Goal: Transaction & Acquisition: Book appointment/travel/reservation

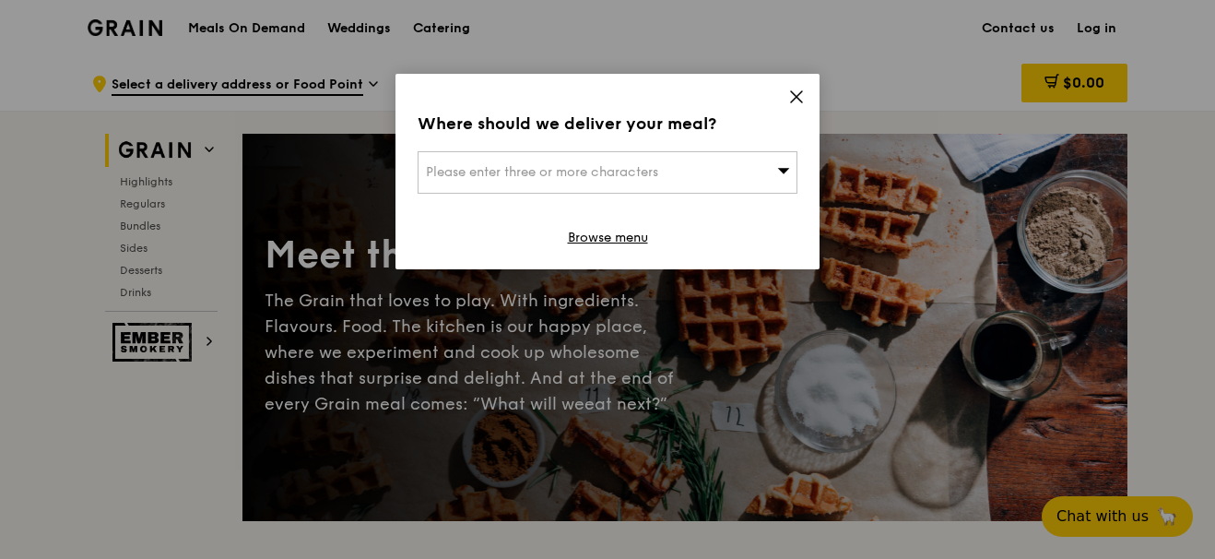
click at [789, 97] on icon at bounding box center [796, 97] width 17 height 17
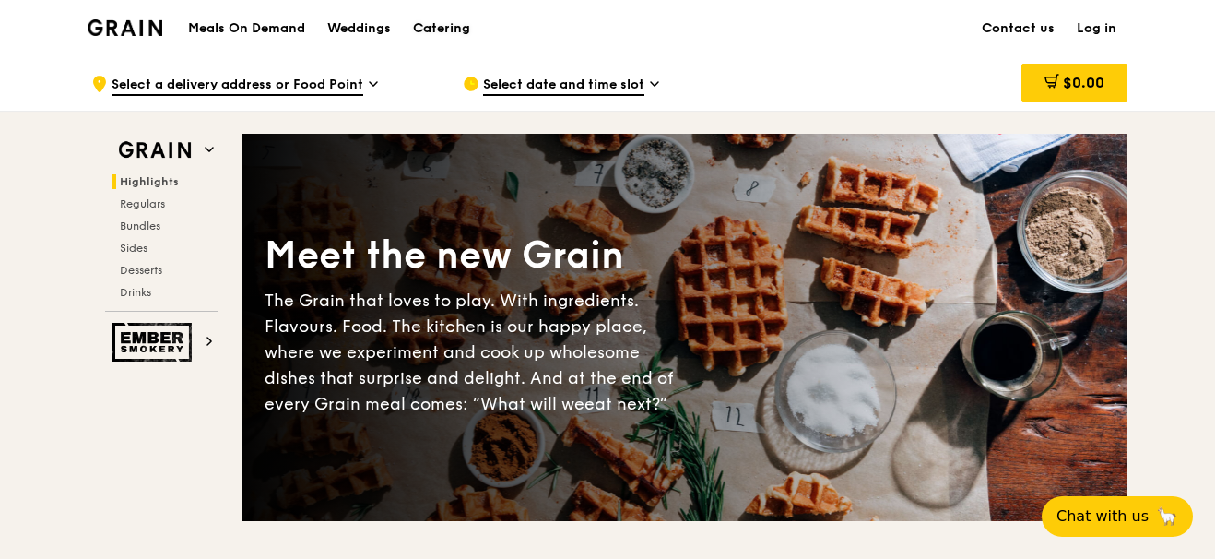
click at [429, 25] on div "Catering" at bounding box center [441, 28] width 57 height 55
